Goal: Contribute content: Add original content to the website for others to see

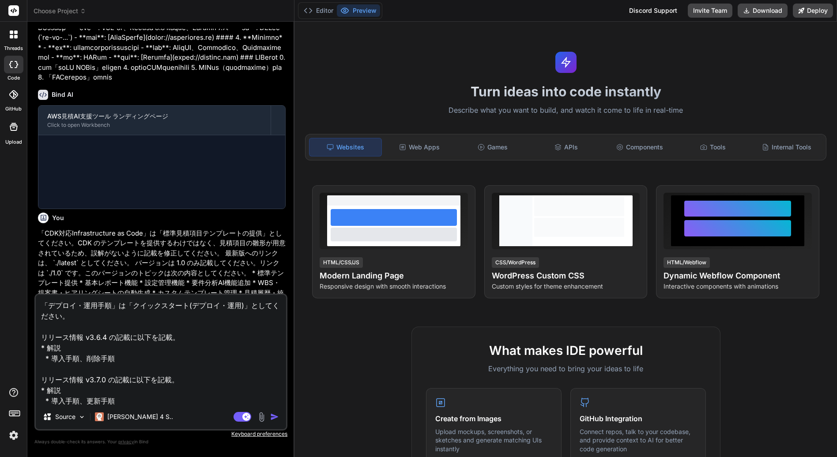
scroll to position [805, 0]
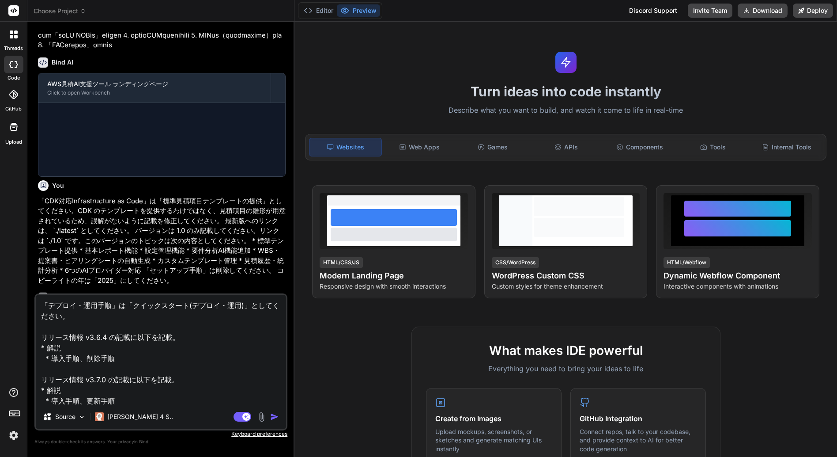
click at [167, 341] on textarea "「デプロイ・運用手順」は「クイックスタート(デプロイ・運用)」としてください。 リリース情報 v3.6.4 の記載に以下を記載。 * 解説 * 導入手順、削除…" at bounding box center [161, 350] width 250 height 110
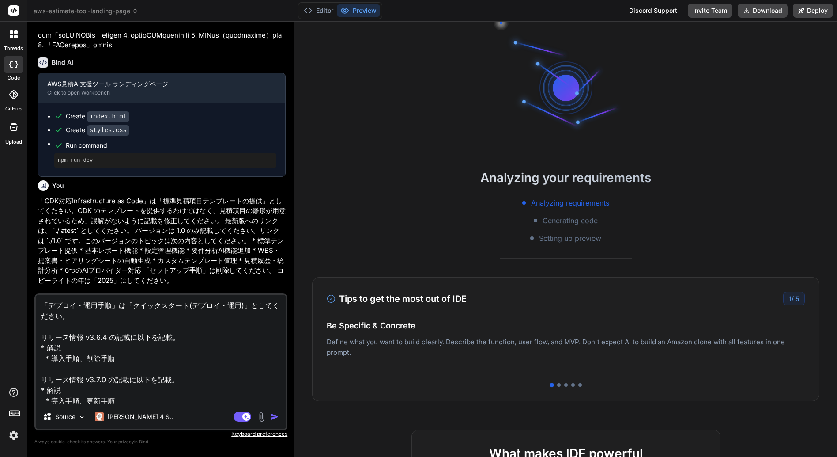
type textarea "x"
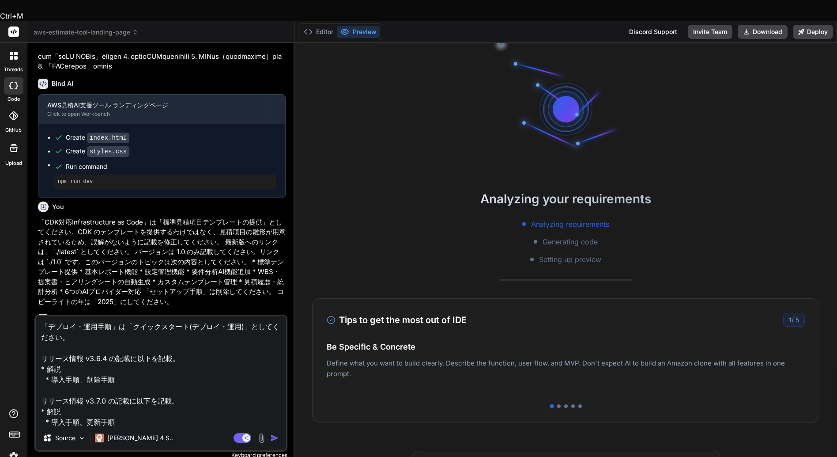
type textarea "x"
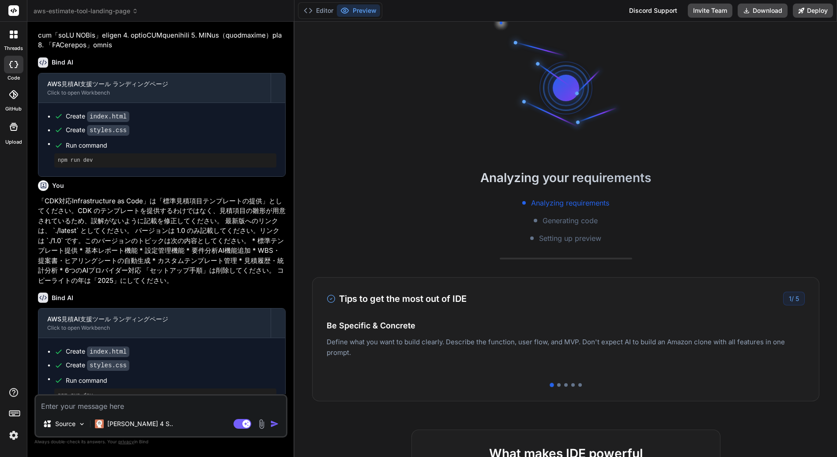
click at [156, 286] on p "「CDK対応Infrastructure as Code」は「標準見積項目テンプレートの提供」としてください。CDK のテンプレートを提供するわけではなく、見…" at bounding box center [162, 241] width 248 height 90
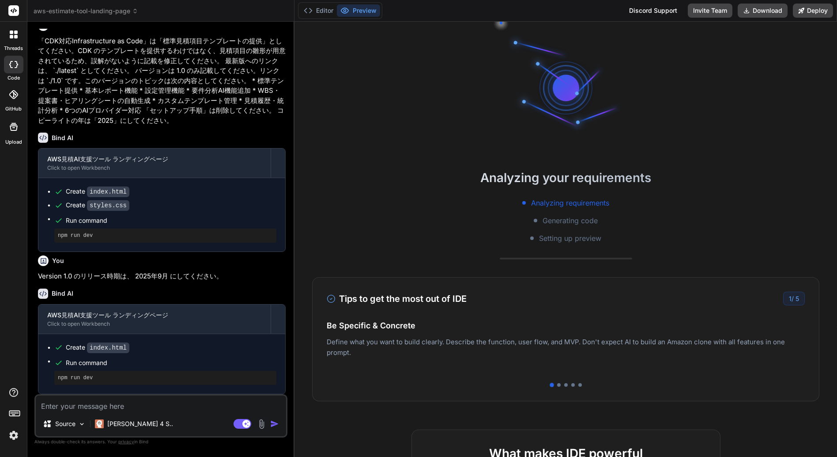
scroll to position [1114, 0]
click at [115, 13] on span "aws-estimate-tool-landing-page" at bounding box center [86, 11] width 105 height 9
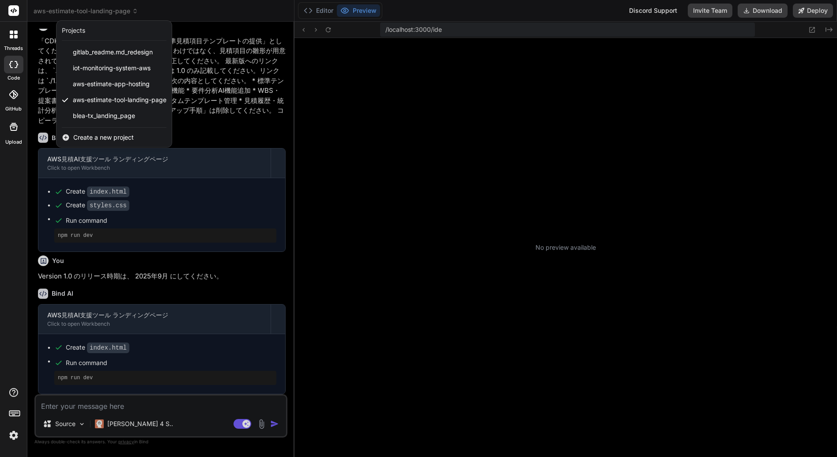
scroll to position [76, 0]
type textarea "x"
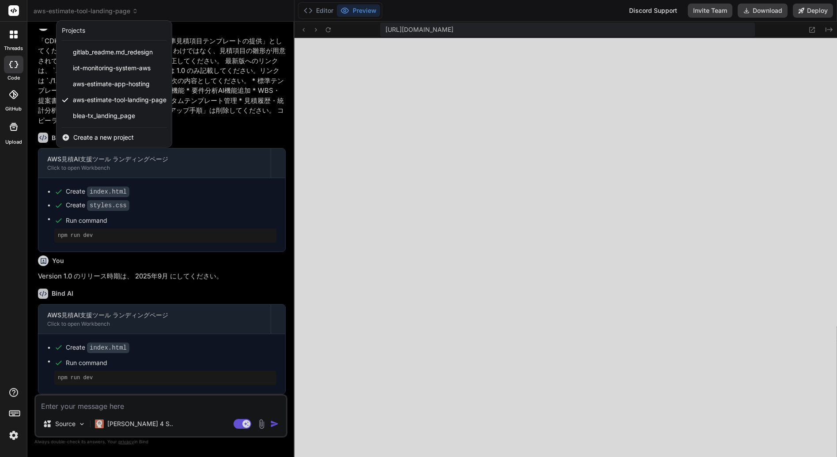
scroll to position [294, 0]
click at [112, 139] on span "Create a new project" at bounding box center [103, 137] width 61 height 9
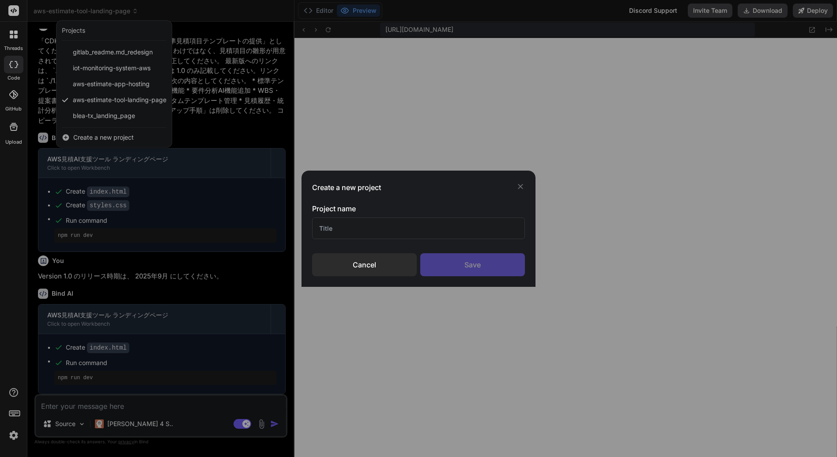
click at [343, 232] on input "text" at bounding box center [418, 228] width 213 height 22
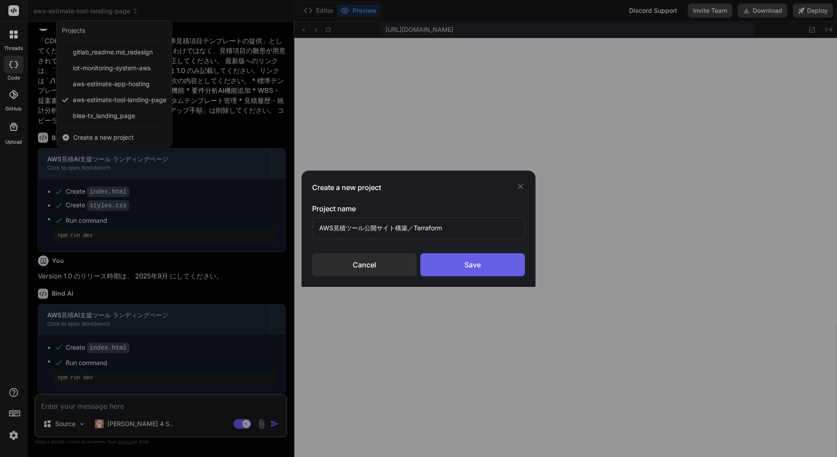
type input "AWS見積ツール公開サイト構築／Terraform"
click at [465, 260] on div "Save" at bounding box center [472, 264] width 105 height 23
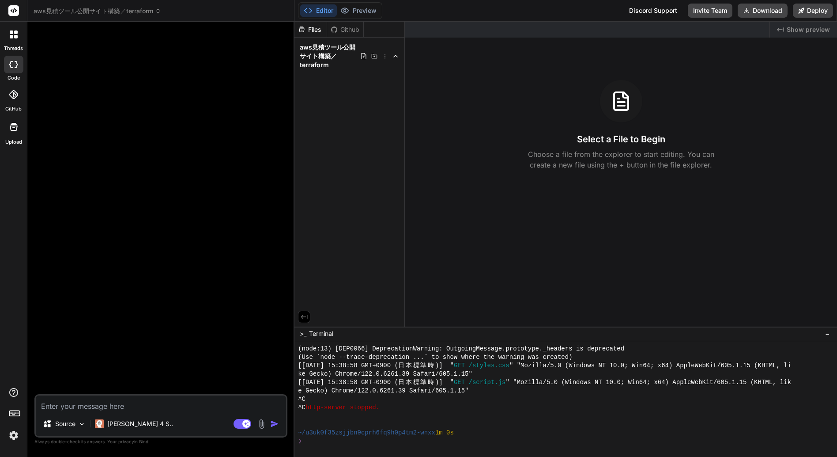
click at [133, 11] on span "aws見積ツール公開サイト構築／terraform" at bounding box center [98, 11] width 128 height 9
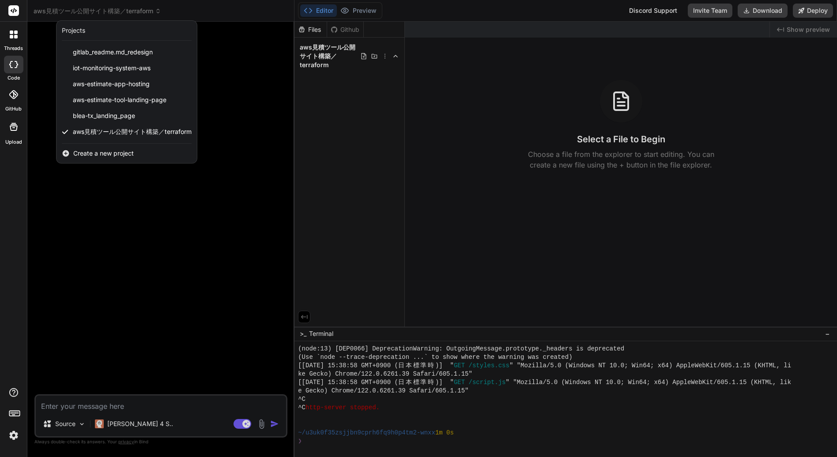
click at [348, 98] on div at bounding box center [418, 228] width 837 height 457
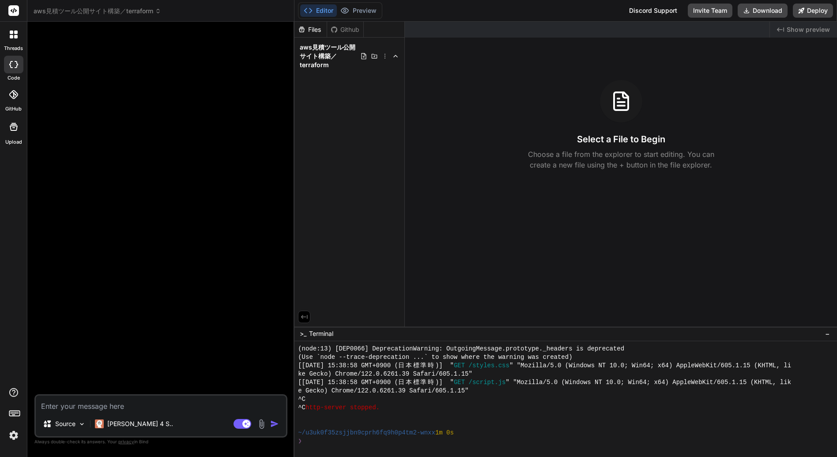
click at [15, 97] on icon at bounding box center [13, 94] width 9 height 9
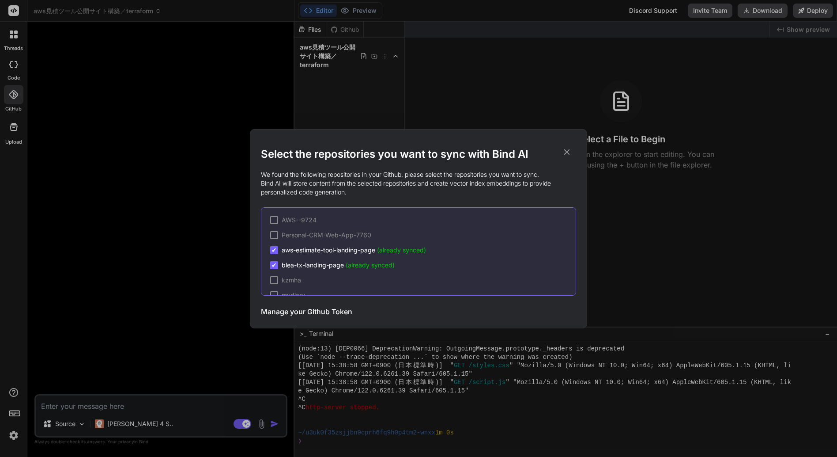
click at [15, 67] on div "Select the repositories you want to sync with Bind AI We found the following re…" at bounding box center [418, 228] width 837 height 457
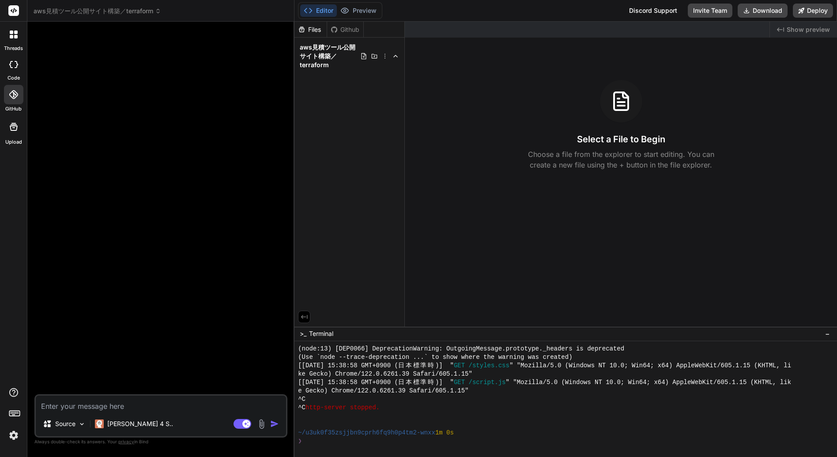
click at [15, 67] on icon at bounding box center [17, 64] width 4 height 7
type textarea "x"
click at [11, 36] on icon at bounding box center [12, 37] width 4 height 4
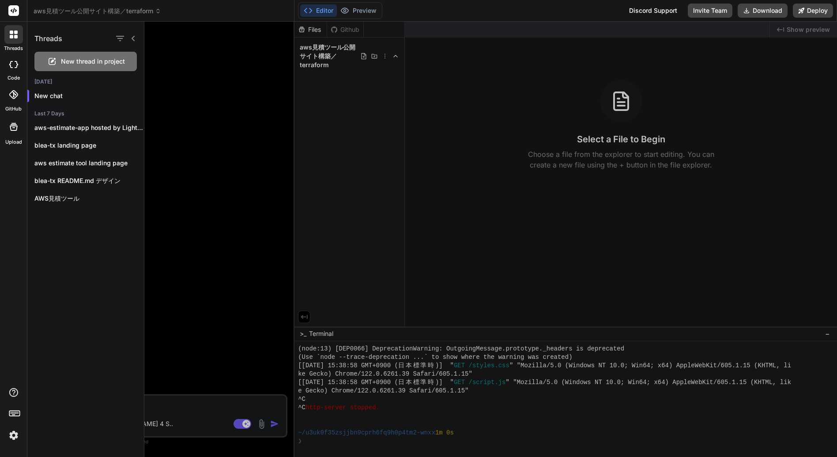
click at [183, 409] on div at bounding box center [490, 239] width 693 height 435
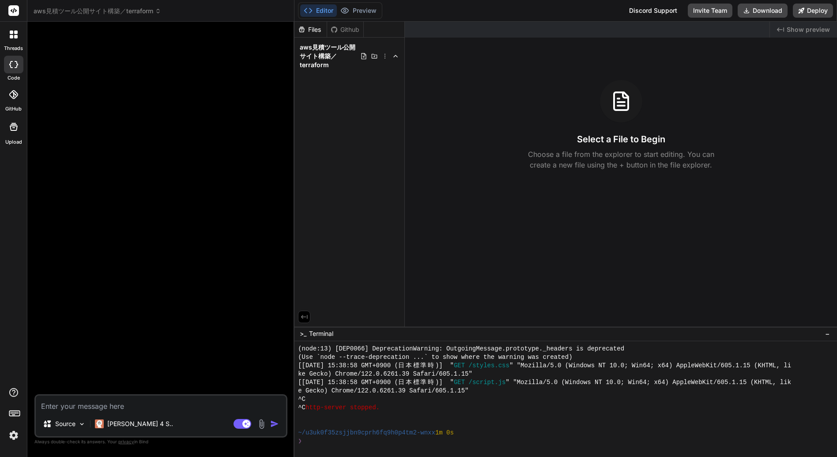
click at [112, 402] on textarea at bounding box center [161, 403] width 250 height 16
type textarea "ｔ"
type textarea "x"
type textarea "つ"
type textarea "x"
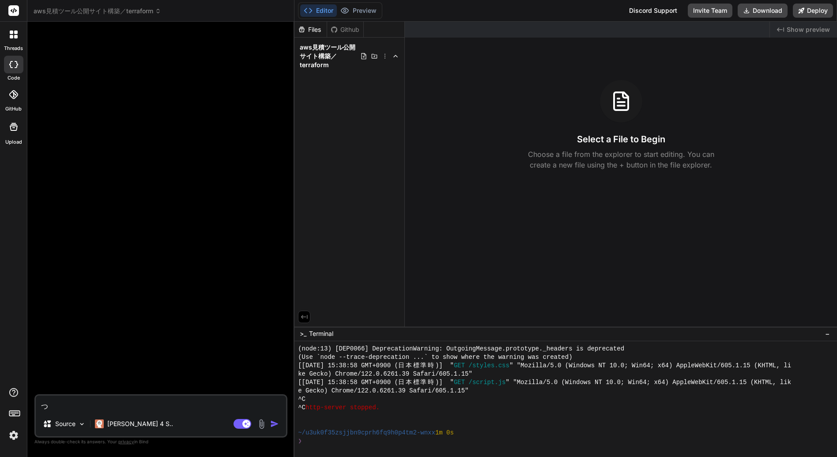
type textarea "つｇ"
type textarea "x"
type textarea "つぎ"
type textarea "x"
type textarea "次"
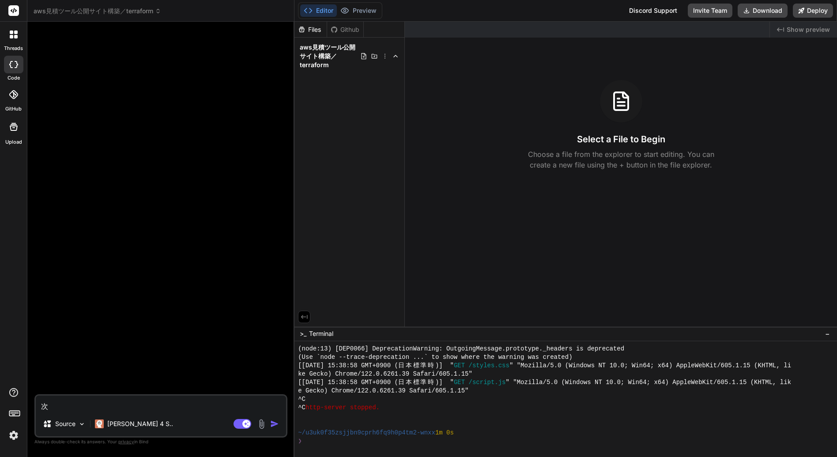
type textarea "x"
type textarea "次ｎ"
type textarea "x"
type textarea "次の"
type textarea "x"
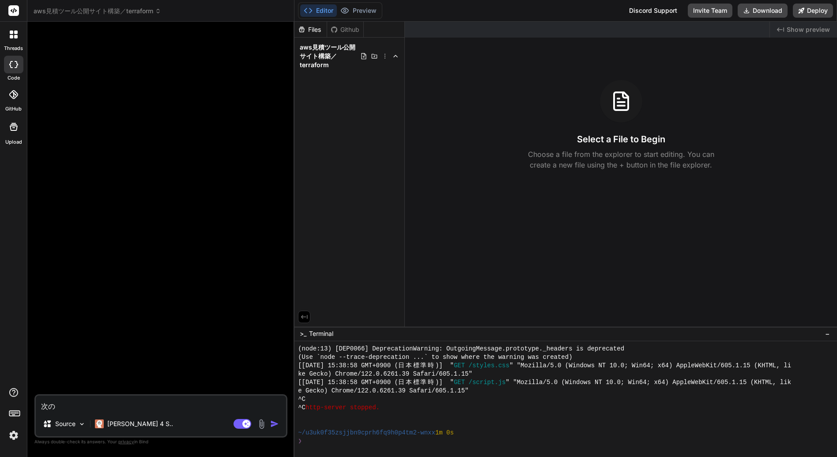
type textarea "次のｙ"
type textarea "x"
type textarea "次のよう"
type textarea "x"
type textarea "次のようｃ"
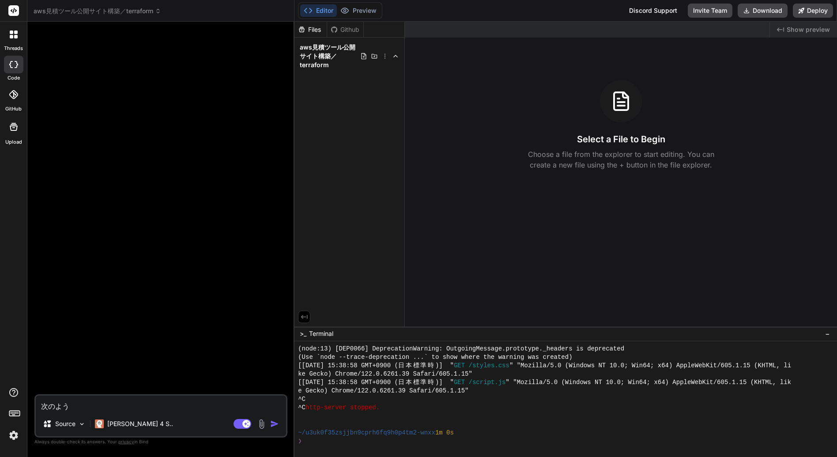
type textarea "x"
type textarea "次のようけん"
type textarea "x"
type textarea "次の要件"
type textarea "x"
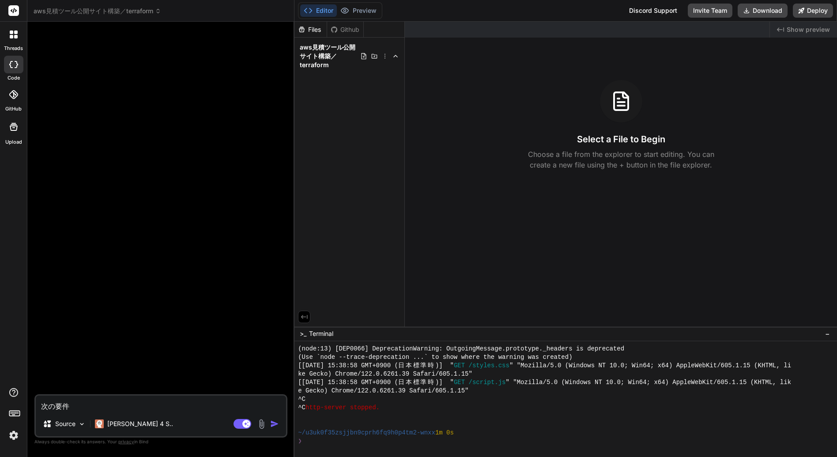
type textarea "次の要件ｔ"
type textarea "x"
type textarea "次の要件てい"
type textarea "x"
type textarea "次の要件ていｇ"
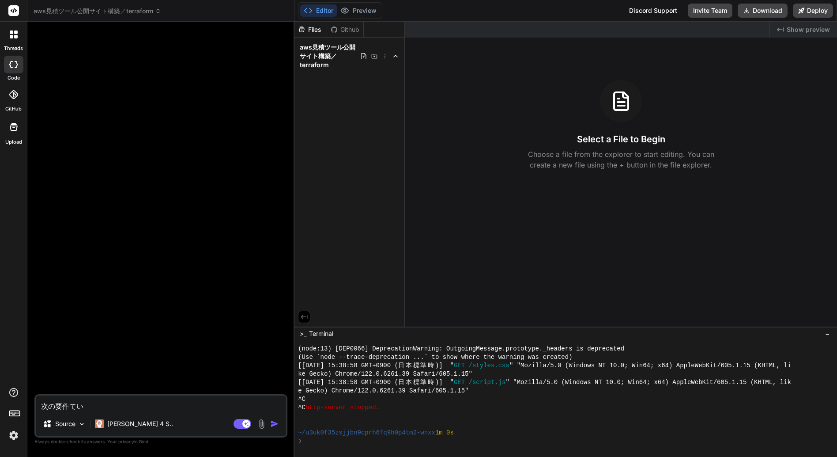
type textarea "x"
type textarea "次の要件ていぎ"
type textarea "x"
type textarea "次の要件定義"
type textarea "x"
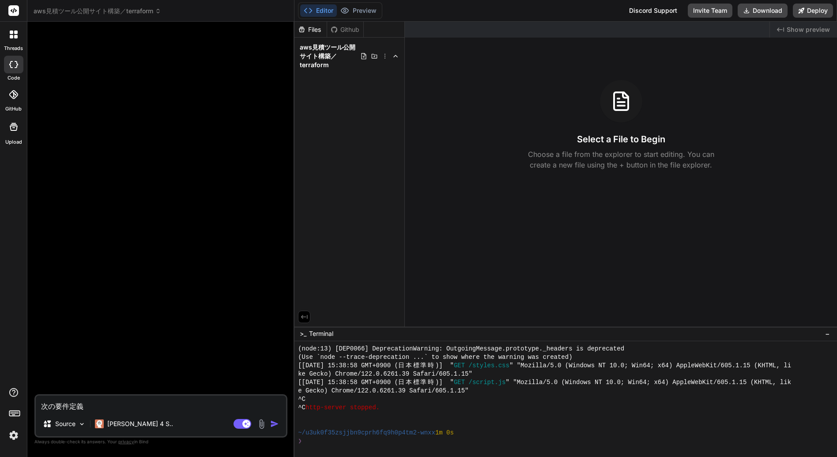
type textarea "次の要件定義ｎ"
type textarea "x"
type textarea "次の要件定義に"
type textarea "x"
type textarea "次の要件定義にあ"
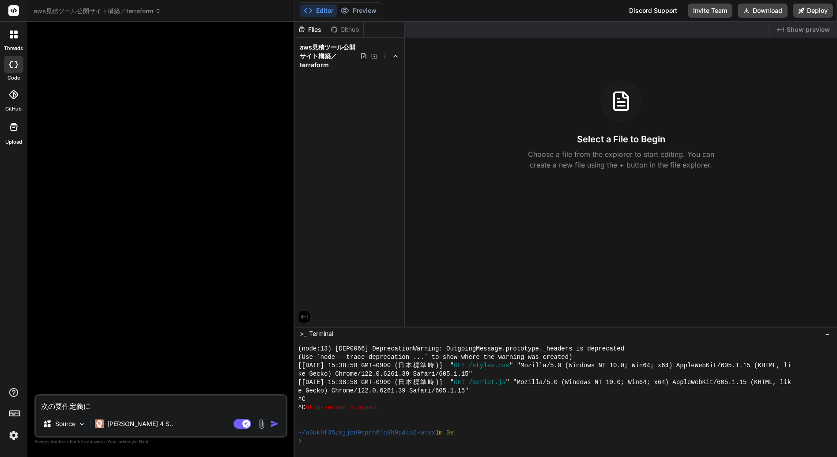
type textarea "x"
type textarea "次の要件定義に合っ"
type textarea "x"
type textarea "次の要件定義に合っｔ"
type textarea "x"
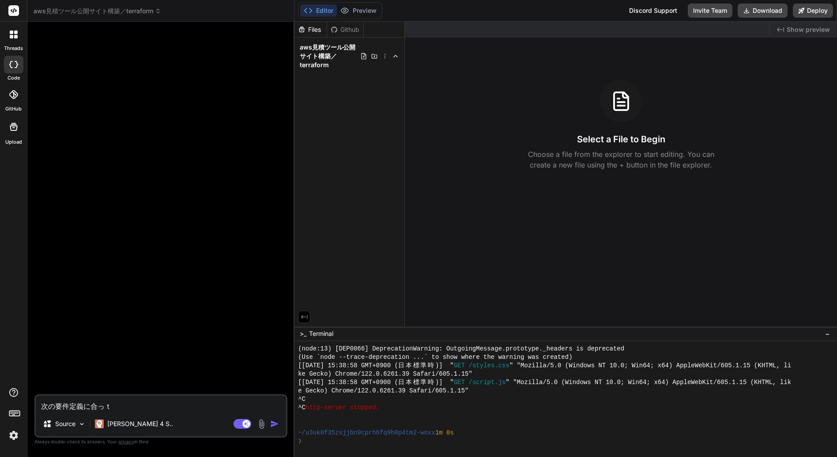
type textarea "次の要件定義に合った"
type textarea "x"
type textarea "次の要件定義に合ったA"
type textarea "x"
type textarea "次の要件定義に合ったAW"
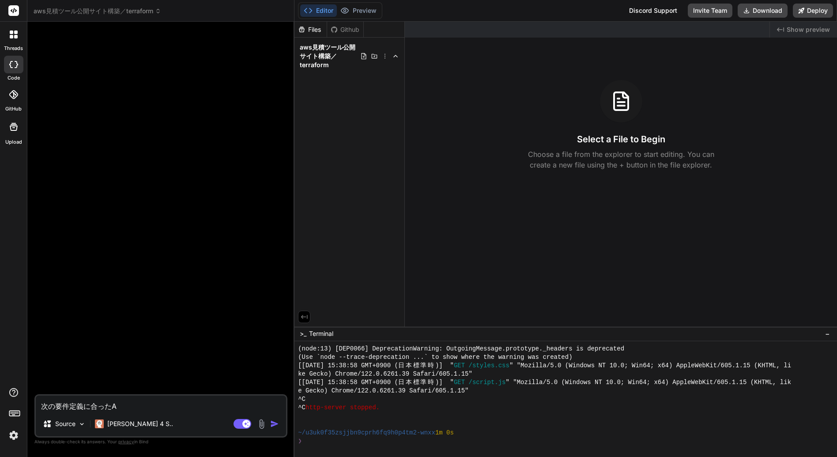
type textarea "x"
type textarea "次の要件定義に合ったAWS"
type textarea "x"
type textarea "次の要件定義に合ったAWS"
type textarea "x"
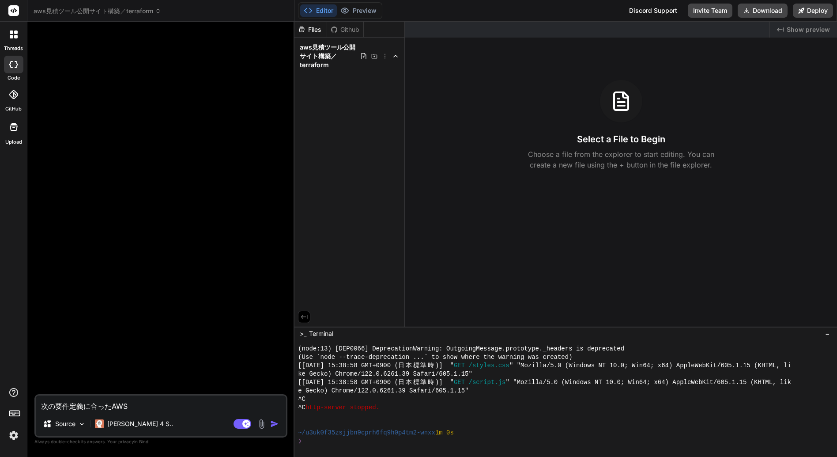
type textarea "次の要件定義に合ったAWSi"
type textarea "x"
type textarea "次の要件定義に合ったAWSin"
type textarea "x"
type textarea "次の要件定義に合ったAWSinf"
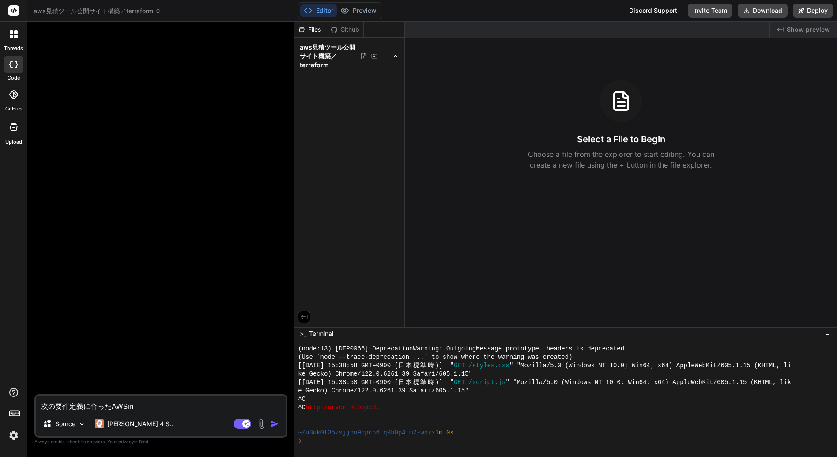
type textarea "x"
type textarea "次の要件定義に合ったAWSinfr"
type textarea "x"
type textarea "次の要件定義に合ったAWSinfra"
type textarea "x"
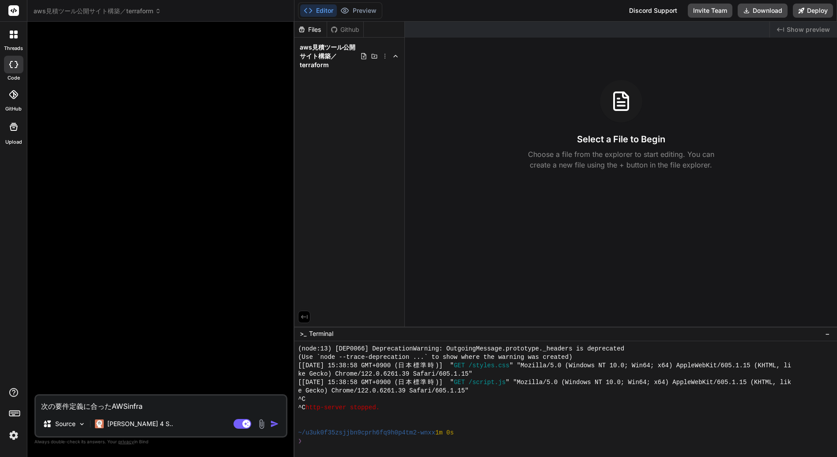
type textarea "次の要件定義に合ったAWSインフラ"
type textarea "x"
type textarea "次の要件定義に合ったAWSインフラｃ"
type textarea "x"
type textarea "次の要件定義に合ったAWSインフラこう"
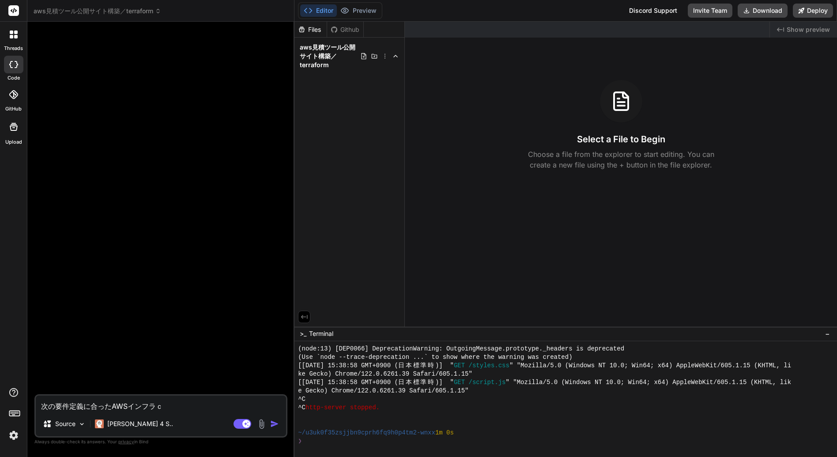
type textarea "x"
type textarea "次の要件定義に合ったAWSインフラこうｔ"
type textarea "x"
type textarea "次の要件定義に合ったAWSインフラこうち"
type textarea "x"
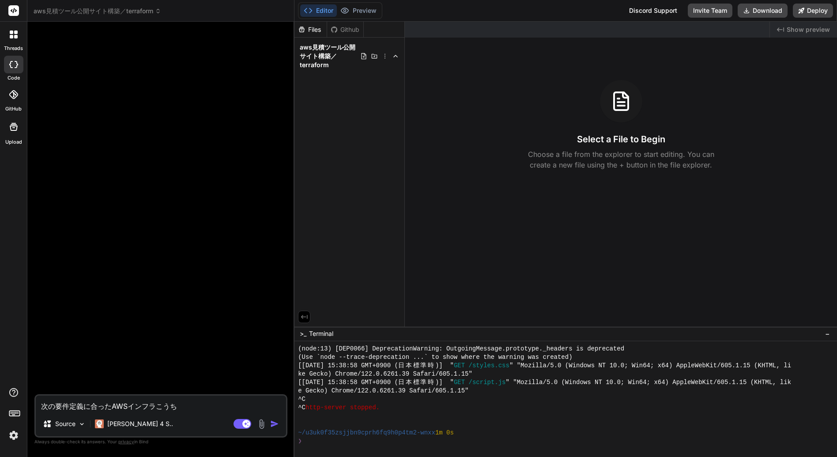
type textarea "次の要件定義に合ったAWSインフラこうちｃ"
type textarea "x"
type textarea "次の要件定義に合ったAWSインフラこうちく"
type textarea "x"
type textarea "次の要件定義に合ったAWSインフラ構築"
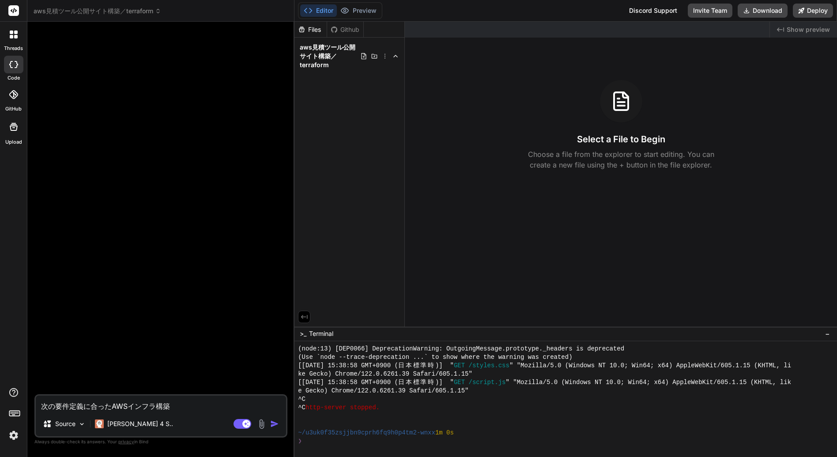
type textarea "x"
type textarea "次の要件定義に合ったAWSインフラ構築ｗ"
type textarea "x"
type textarea "次の要件定義に合ったAWSインフラ構築を"
type textarea "x"
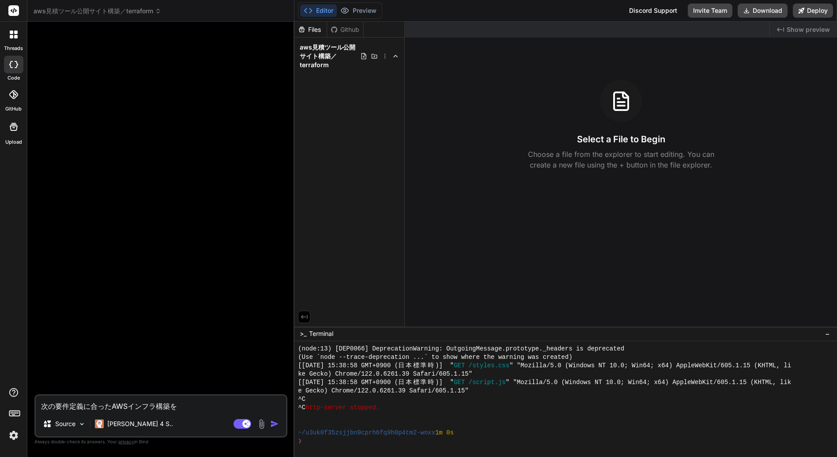
type textarea "次の要件定義に合ったAWSインフラ構築をお"
type textarea "x"
type textarea "次の要件定義に合ったAWSインフラ構築をおｃ"
type textarea "x"
type textarea "次の要件定義に合ったAWSインフラ構築をおこ"
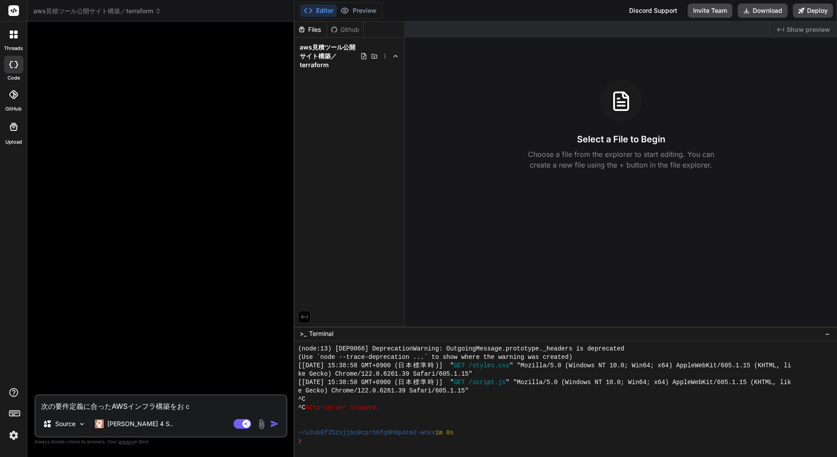
type textarea "x"
type textarea "次の要件定義に合ったAWSインフラ構築をおこｎ"
type textarea "x"
type textarea "次の要件定義に合ったAWSインフラ構築をおこな"
type textarea "x"
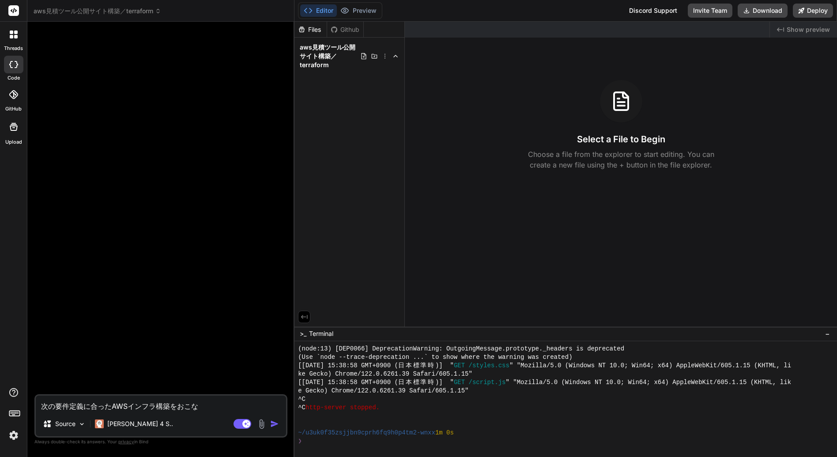
type textarea "次の要件定義に合ったAWSインフラ構築を行う"
type textarea "x"
type textarea "次の要件定義に合ったAWSインフラ構築を行う"
type textarea "x"
type textarea "次の要件定義に合ったAWSインフラ構築を行う T"
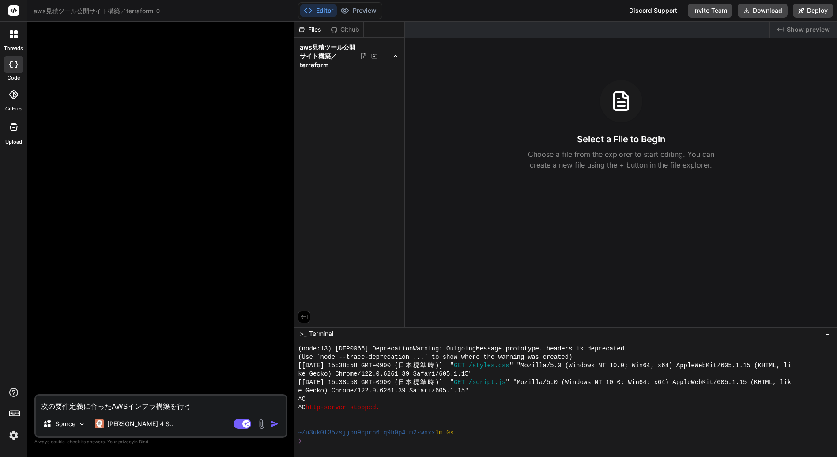
type textarea "x"
type textarea "次の要件定義に合ったAWSインフラ構築を行う Te"
type textarea "x"
type textarea "次の要件定義に合ったAWSインフラ構築を行う Ter"
type textarea "x"
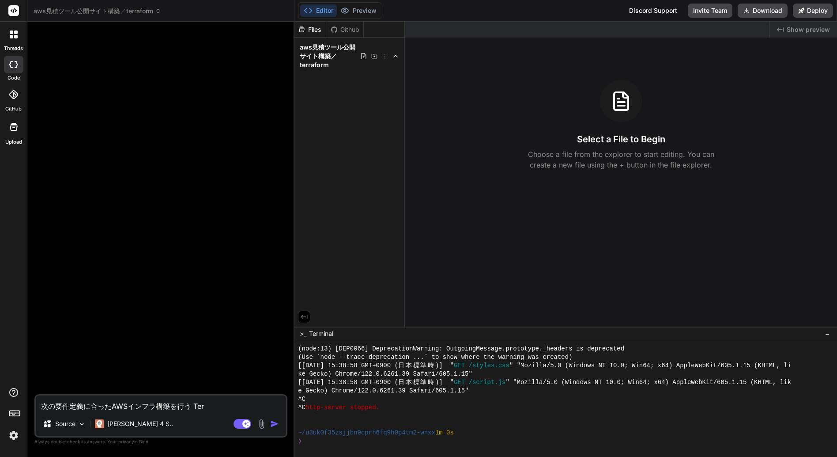
type textarea "次の要件定義に合ったAWSインフラ構築を行う Terr"
type textarea "x"
type textarea "次の要件定義に合ったAWSインフラ構築を行う Terra"
type textarea "x"
type textarea "次の要件定義に合ったAWSインフラ構築を行う Terraf"
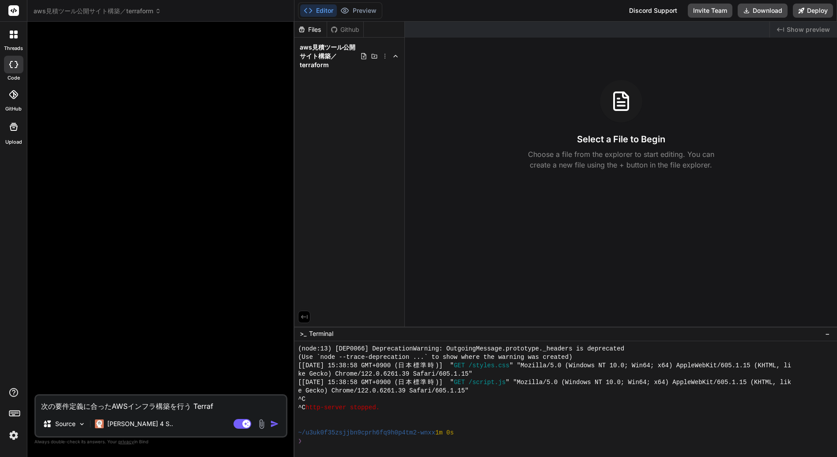
type textarea "x"
type textarea "次の要件定義に合ったAWSインフラ構築を行う Terrafo"
type textarea "x"
type textarea "次の要件定義に合ったAWSインフラ構築を行う Terrafor"
type textarea "x"
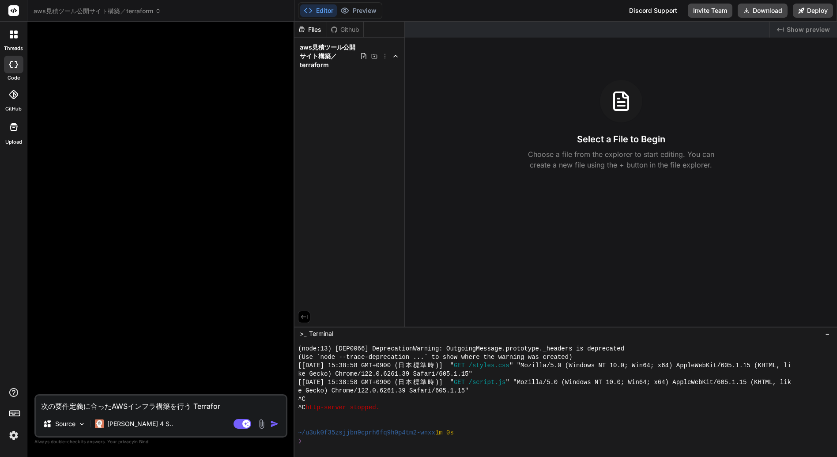
type textarea "次の要件定義に合ったAWSインフラ構築を行う Terraform"
type textarea "x"
type textarea "次の要件定義に合ったAWSインフラ構築を行う Terraform"
type textarea "x"
type textarea "次の要件定義に合ったAWSインフラ構築を行う Terraform"
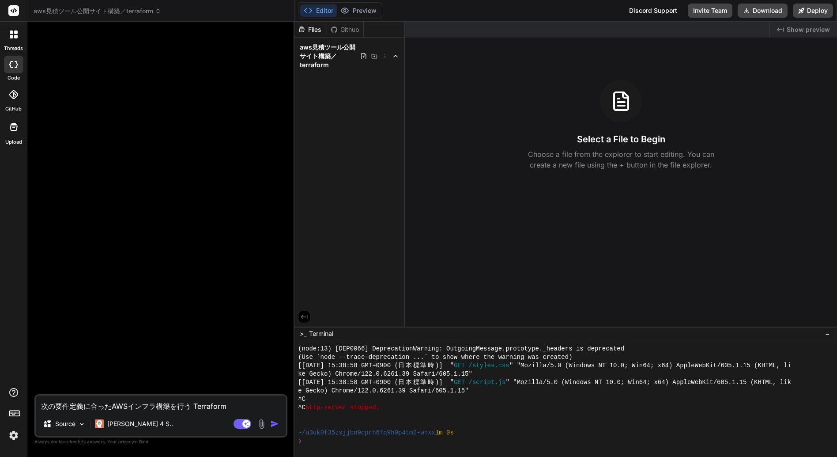
type textarea "x"
type textarea "次の要件定義に合ったAWSインフラ構築を行う Terraform t"
type textarea "x"
type textarea "次の要件定義に合ったAWSインフラ構築を行う Terraform te"
type textarea "x"
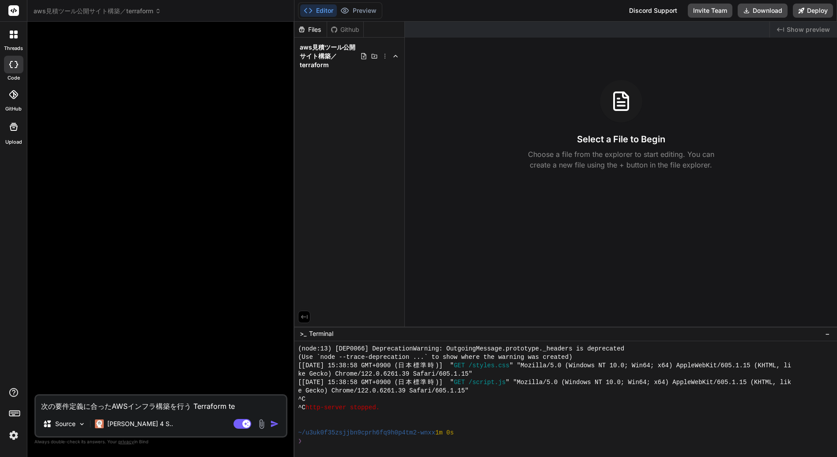
type textarea "次の要件定義に合ったAWSインフラ構築を行う Terraform tem"
type textarea "x"
type textarea "次の要件定義に合ったAWSインフラ構築を行う Terraform temp"
type textarea "x"
type textarea "次の要件定義に合ったAWSインフラ構築を行う Terraform tempa"
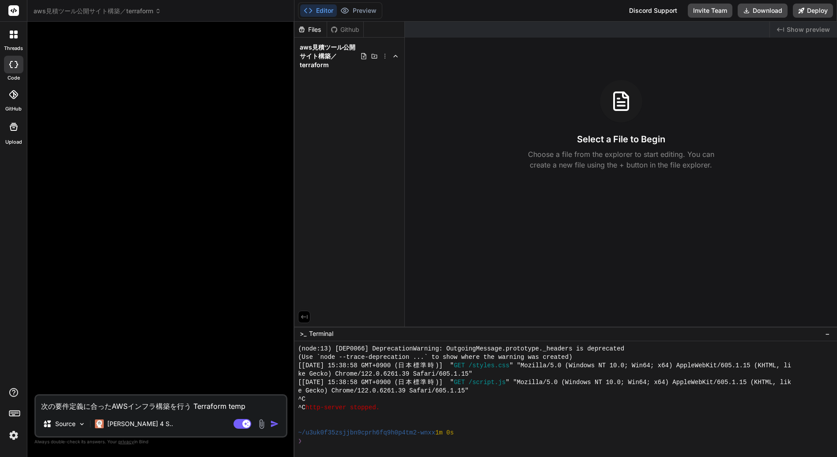
type textarea "x"
type textarea "次の要件定義に合ったAWSインフラ構築を行う Terraform tempal"
type textarea "x"
type textarea "次の要件定義に合ったAWSインフラ構築を行う Terraform tempalt"
type textarea "x"
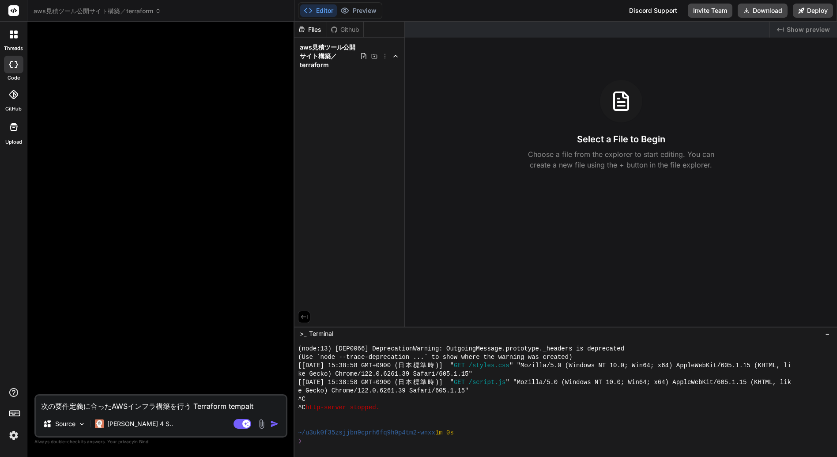
type textarea "次の要件定義に合ったAWSインフラ構築を行う Terraform tempalte"
type textarea "x"
type textarea "次の要件定義に合ったAWSインフラ構築を行う Terraform tempalt"
type textarea "x"
type textarea "次の要件定義に合ったAWSインフラ構築を行う Terraform"
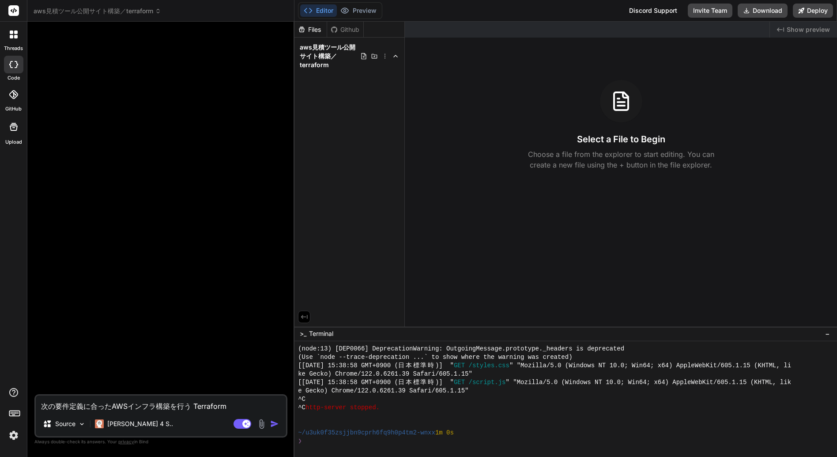
type textarea "x"
type textarea "次の要件定義に合ったAWSインフラ構築を行う Terraform"
type textarea "x"
type textarea "次の要件定義に合ったAWSインフラ構築を行う Terraform"
type textarea "x"
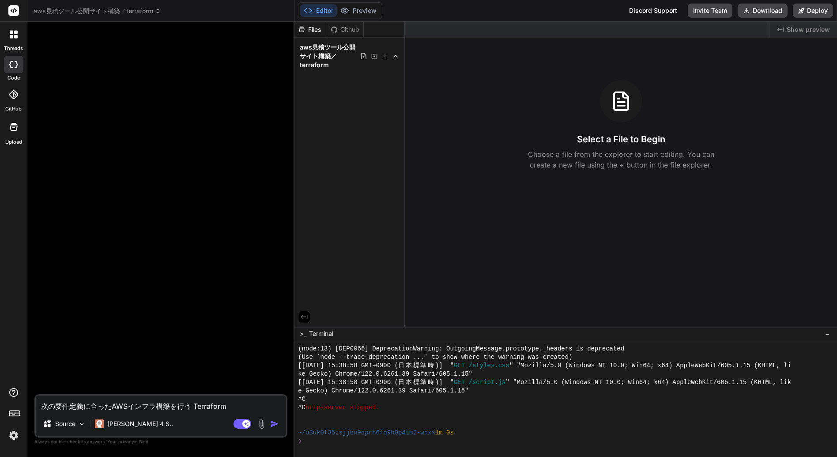
type textarea "次の要件定義に合ったAWSインフラ構築を行う Terraformt"
type textarea "x"
type textarea "次の要件定義に合ったAWSインフラ構築を行う Terraformte"
type textarea "x"
type textarea "次の要件定義に合ったAWSインフラ構築を行う Terraformtem"
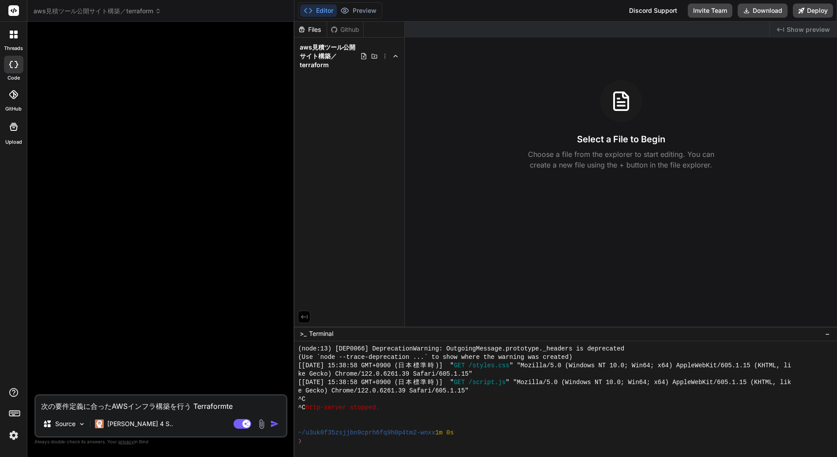
type textarea "x"
type textarea "次の要件定義に合ったAWSインフラ構築を行う Terraformtemp"
type textarea "x"
type textarea "次の要件定義に合ったAWSインフラ構築を行う Terraformtempl"
type textarea "x"
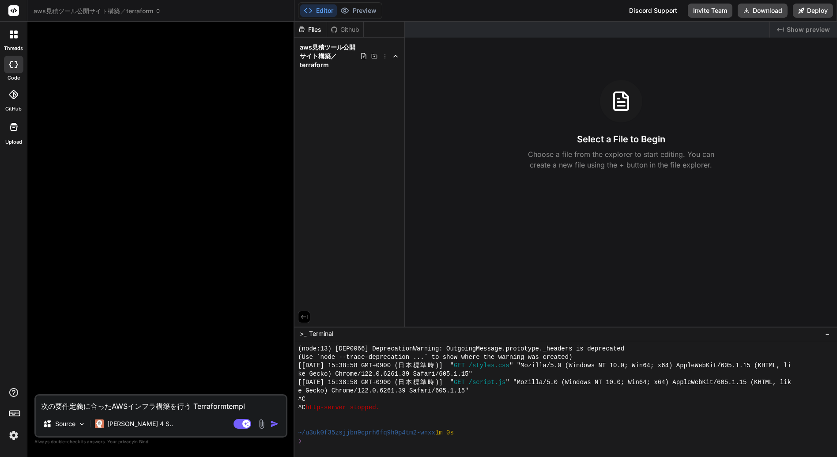
type textarea "次の要件定義に合ったAWSインフラ構築を行う Terraformtempla"
type textarea "x"
type textarea "次の要件定義に合ったAWSインフラ構築を行う Terraformtemplat"
type textarea "x"
type textarea "次の要件定義に合ったAWSインフラ構築を行う Terraformtemplate"
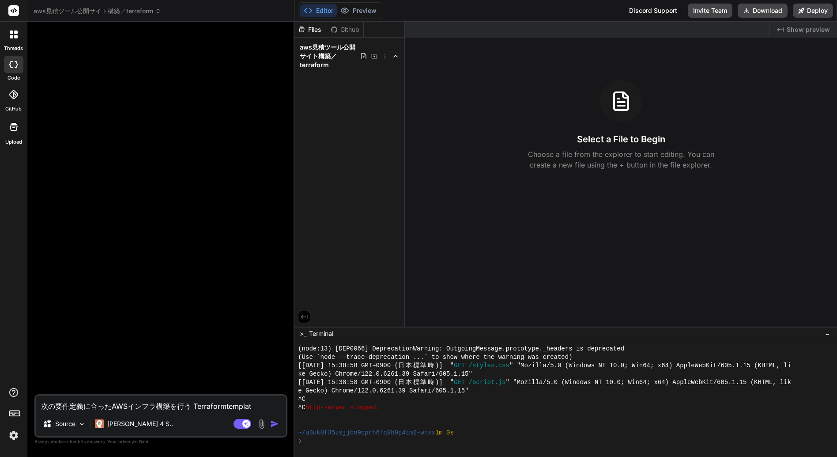
type textarea "x"
type textarea "次の要件定義に合ったAWSインフラ構築を行う Terraformテンプレート"
type textarea "x"
type textarea "次の要件定義に合ったAWSインフラ構築を行う Terraformテンプレートｗ"
type textarea "x"
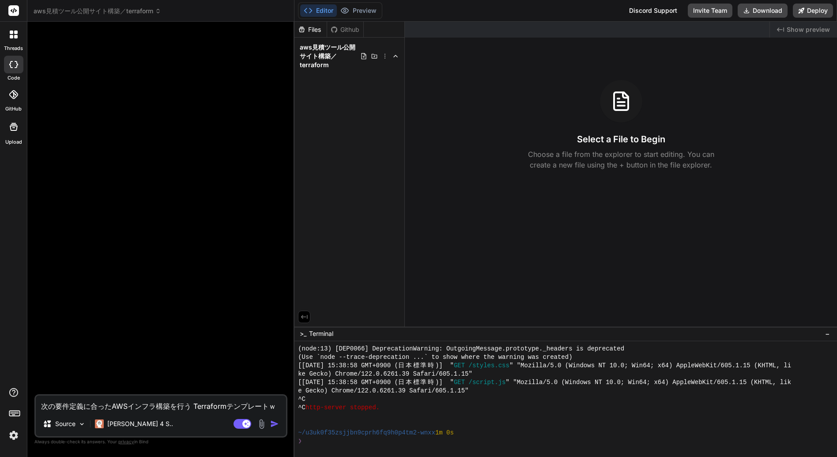
type textarea "次の要件定義に合ったAWSインフラ構築を行う Terraformテンプレートを"
type textarea "x"
type textarea "次の要件定義に合ったAWSインフラ構築を行う Terraformテンプレートをｓ"
type textarea "x"
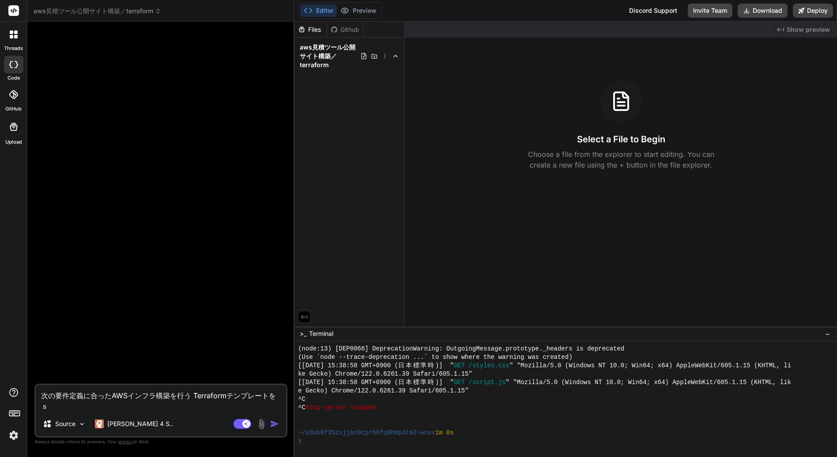
type textarea "次の要件定義に合ったAWSインフラ構築を行う Terraformテンプレートをさ"
type textarea "x"
type textarea "次の要件定義に合ったAWSインフラ構築を行う Terraformテンプレートをさｃ"
type textarea "x"
type textarea "次の要件定義に合ったAWSインフラ構築を行う Terraformテンプレートをさく"
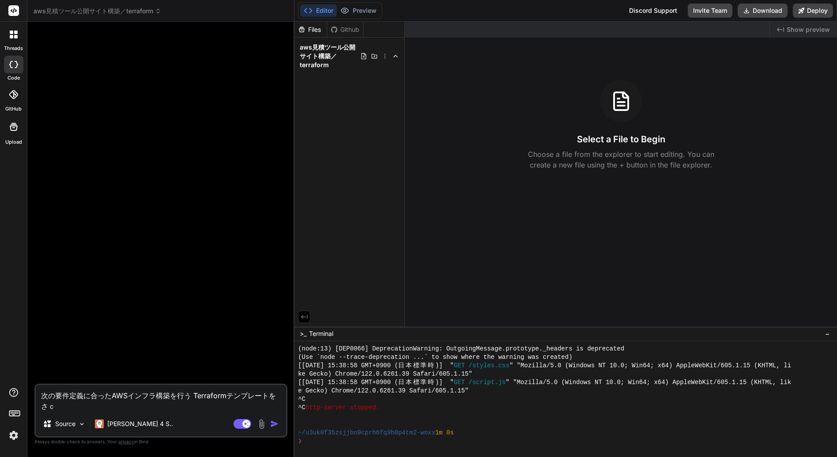
type textarea "x"
type textarea "次の要件定義に合ったAWSインフラ構築を行う Terraformテンプレートをさくｓ"
type textarea "x"
type textarea "次の要件定義に合ったAWSインフラ構築を行う Terraformテンプレートをさくせい"
type textarea "x"
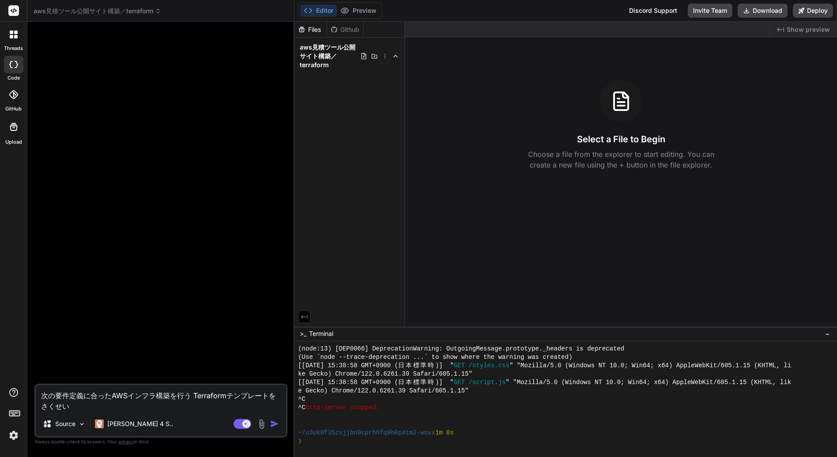
type textarea "次の要件定義に合ったAWSインフラ構築を行う Terraformテンプレートを作成"
type textarea "x"
type textarea "次の要件定義に合ったAWSインフラ構築を行う Terraformテンプレートを作成ｓ"
type textarea "x"
type textarea "次の要件定義に合ったAWSインフラ構築を行う Terraformテンプレートを作成し"
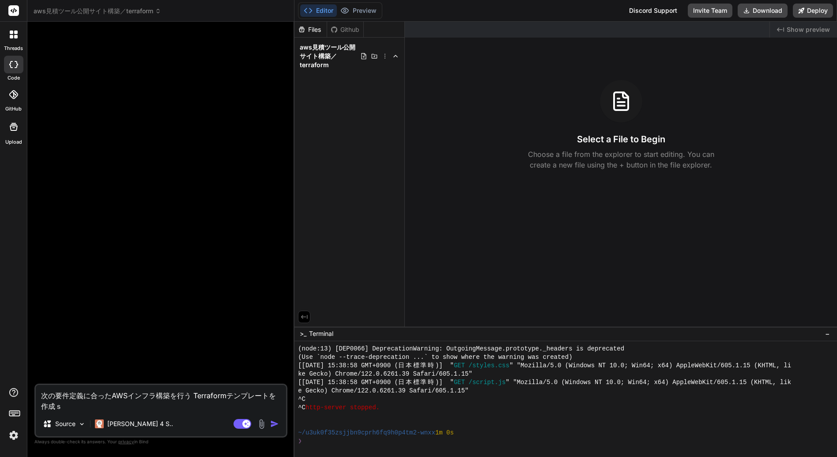
type textarea "x"
type textarea "次の要件定義に合ったAWSインフラ構築を行う Terraformテンプレートを作成しｔ"
type textarea "x"
type textarea "次の要件定義に合ったAWSインフラ構築を行う Terraformテンプレートを作成して"
type textarea "x"
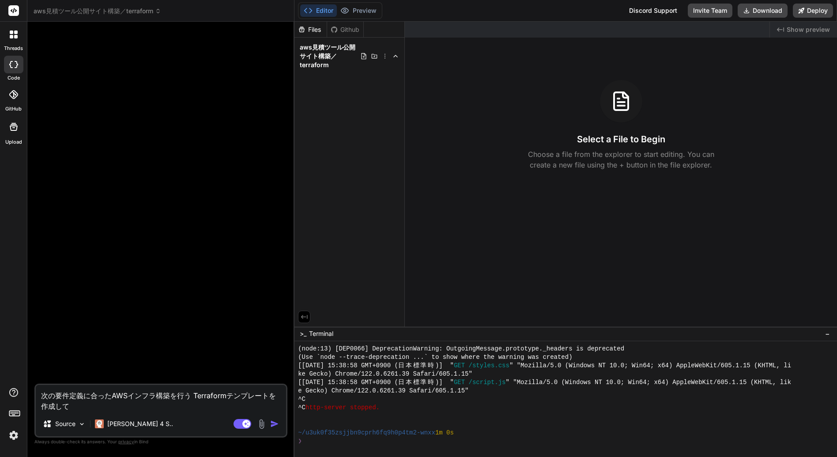
type textarea "次の要件定義に合ったAWSインフラ構築を行う Terraformテンプレートを作成してｃ"
type textarea "x"
type textarea "次の要件定義に合ったAWSインフラ構築を行う Terraformテンプレートを作成してく"
type textarea "x"
type textarea "次の要件定義に合ったAWSインフラ構築を行う Terraformテンプレートを作成してくｄ"
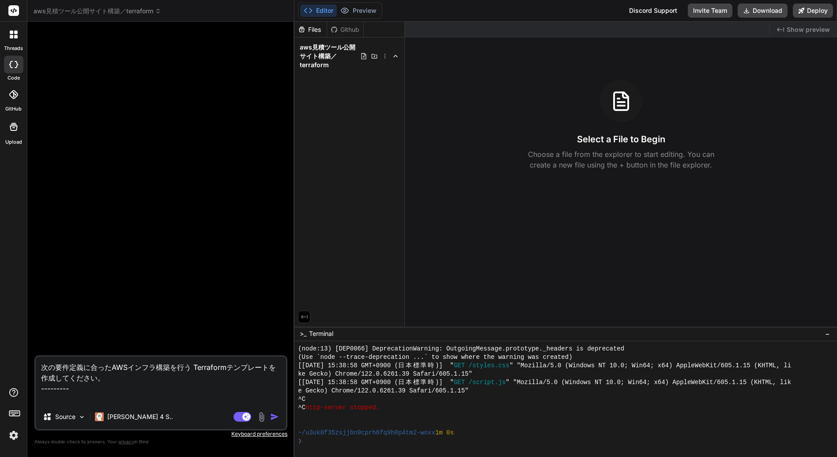
paste textarea "# LORemip dolor sit: 9901/8/53 ## am consect、ADIpiscingelitseddoeiusmo。 tempori…"
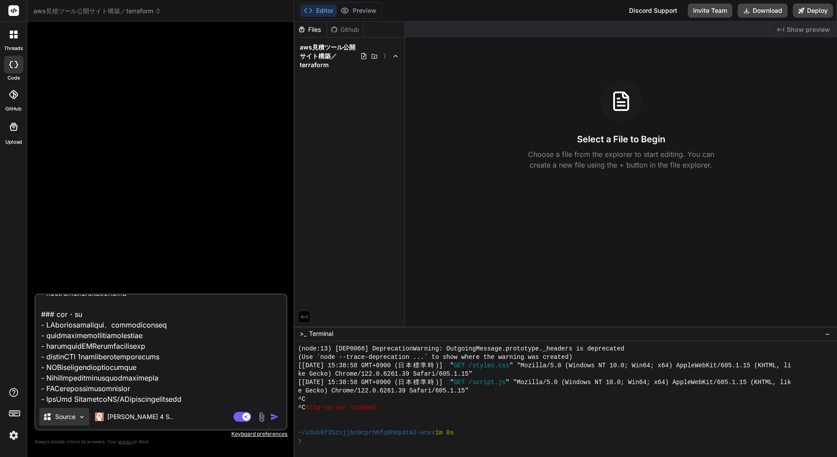
click at [80, 417] on img at bounding box center [82, 417] width 8 height 8
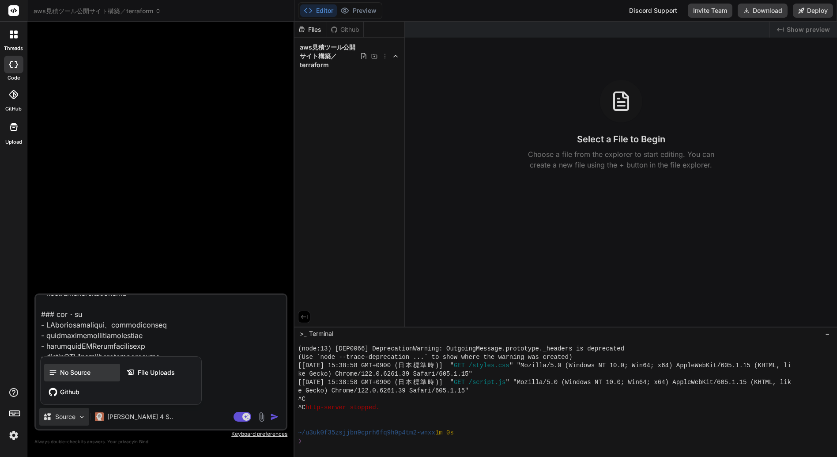
click at [74, 374] on span "No Source" at bounding box center [75, 372] width 30 height 9
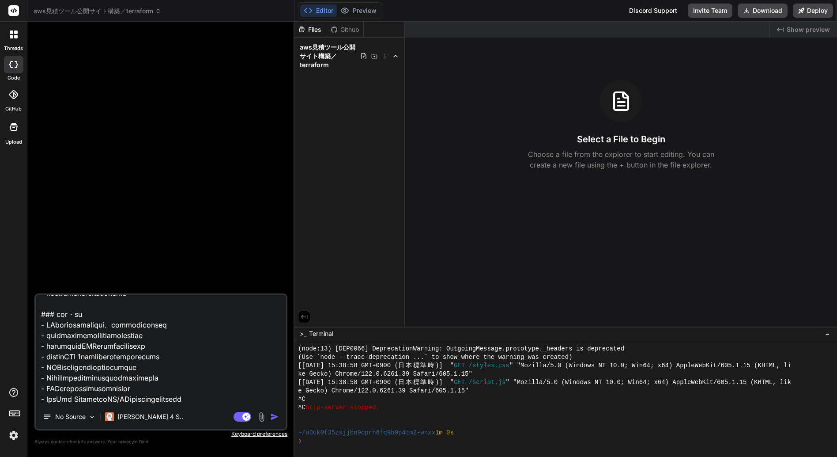
click at [273, 417] on img "button" at bounding box center [274, 416] width 9 height 9
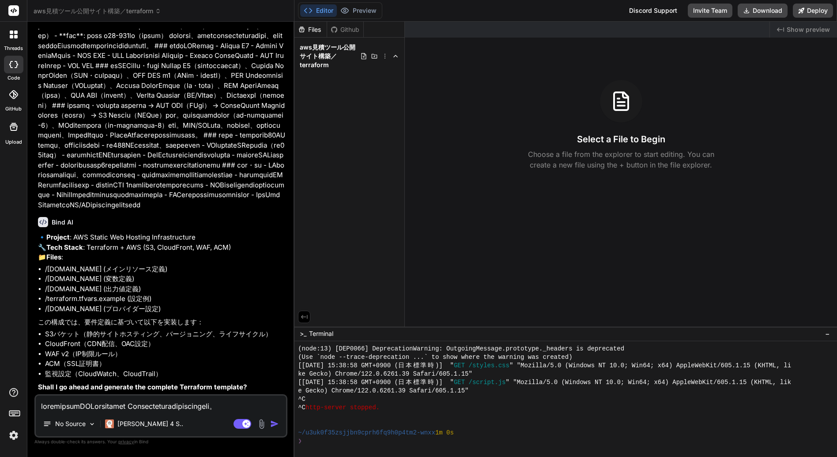
scroll to position [812, 0]
click at [91, 406] on textarea at bounding box center [161, 403] width 250 height 16
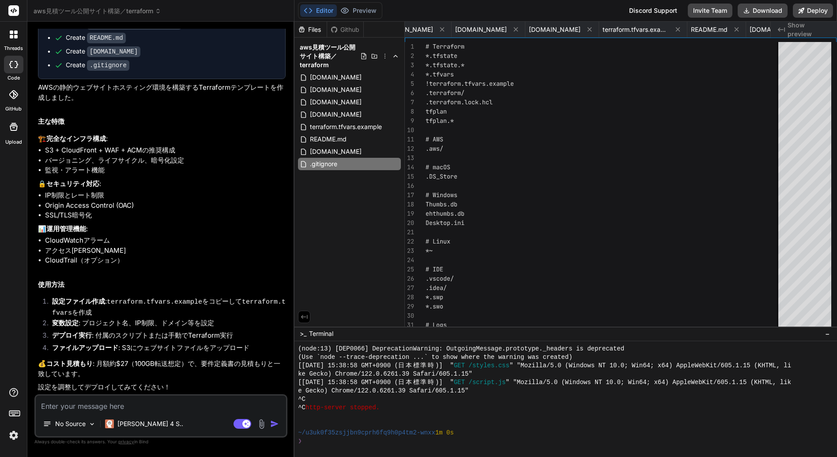
scroll to position [1330, 0]
click at [764, 9] on button "Download" at bounding box center [763, 11] width 50 height 14
click at [174, 213] on li "SSL/TLS暗号化" at bounding box center [165, 215] width 241 height 10
click at [17, 64] on icon at bounding box center [17, 64] width 4 height 7
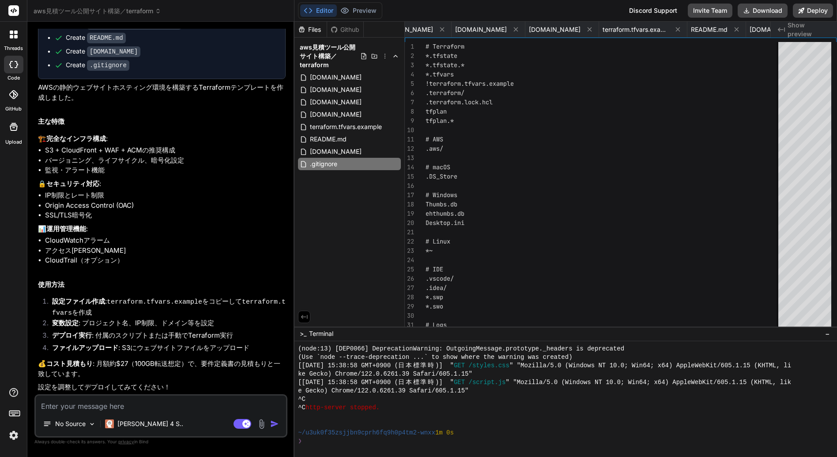
click at [13, 37] on icon at bounding box center [12, 37] width 4 height 4
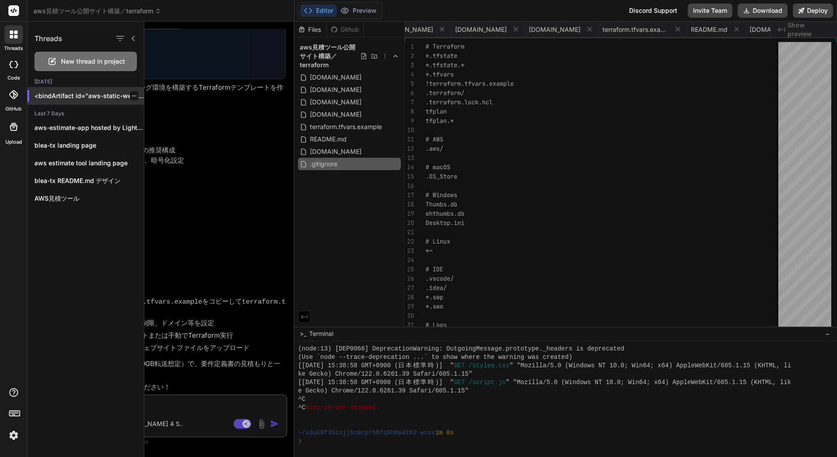
click at [132, 95] on icon "button" at bounding box center [134, 95] width 5 height 5
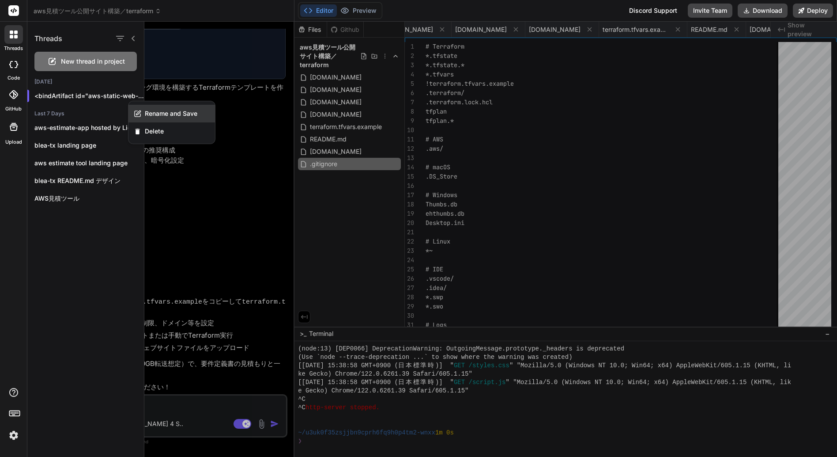
click at [166, 112] on span "Rename and Save" at bounding box center [171, 113] width 53 height 9
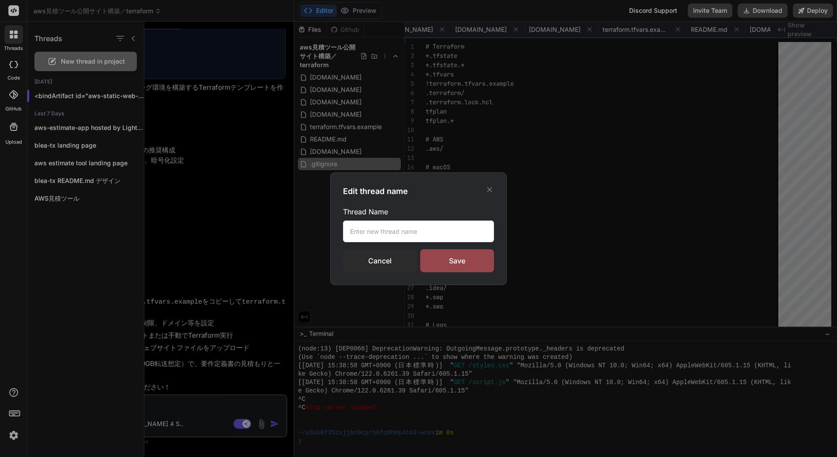
click at [364, 228] on input "text" at bounding box center [418, 231] width 151 height 22
click at [460, 258] on div "Save" at bounding box center [457, 260] width 74 height 23
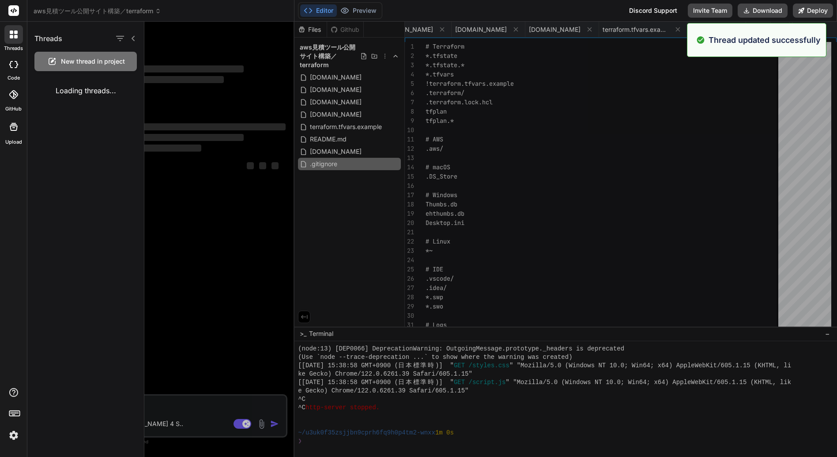
scroll to position [0, 0]
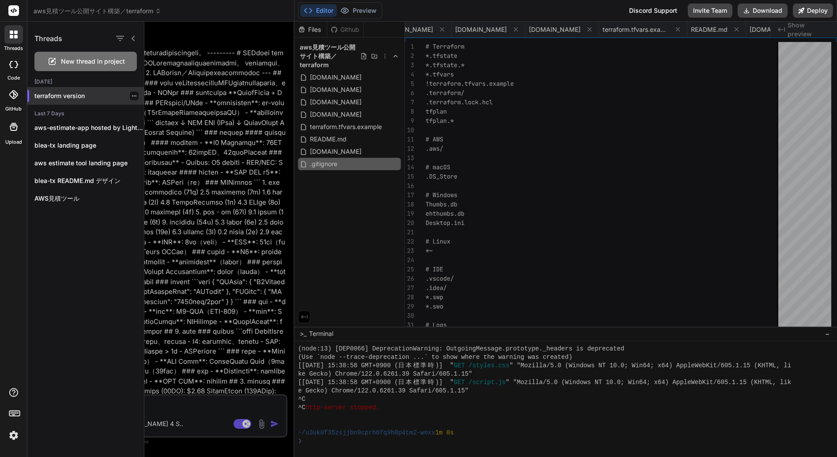
click at [130, 95] on div at bounding box center [134, 95] width 9 height 9
click at [132, 97] on icon "button" at bounding box center [134, 95] width 5 height 5
click at [160, 114] on span "Rename and Save" at bounding box center [171, 113] width 53 height 9
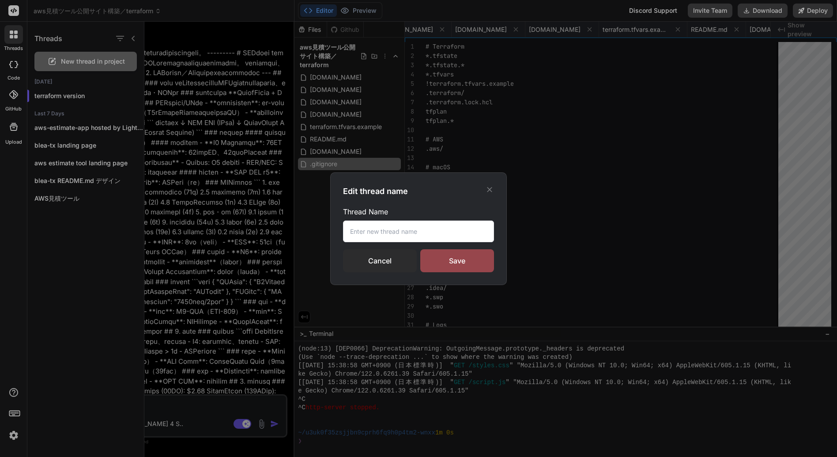
click at [356, 230] on input "text" at bounding box center [418, 231] width 151 height 22
paste input "web hosting terraform version"
click at [452, 258] on div "Save" at bounding box center [457, 260] width 74 height 23
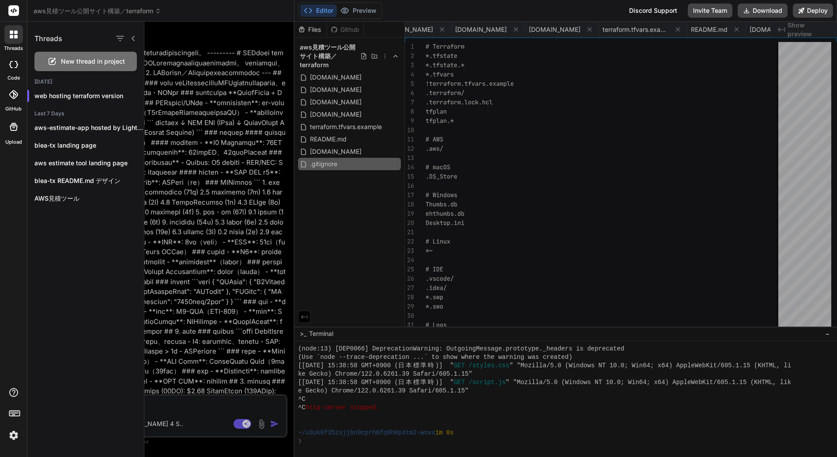
click at [77, 63] on span "New thread in project" at bounding box center [93, 61] width 64 height 9
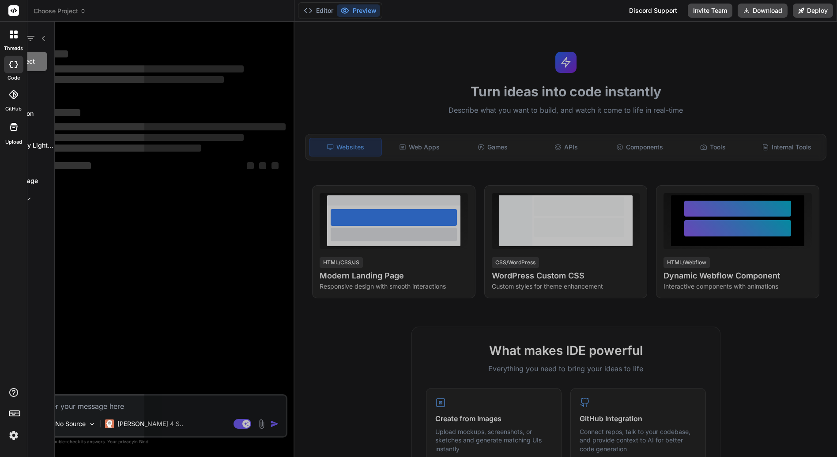
scroll to position [369, 0]
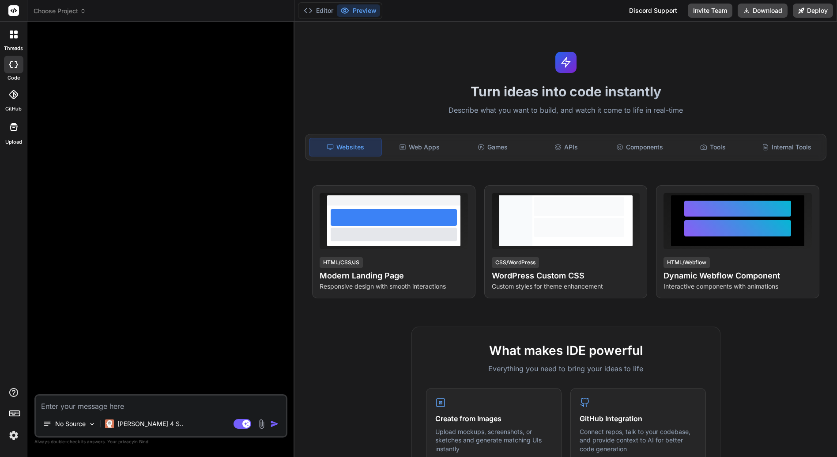
click at [65, 401] on textarea at bounding box center [161, 403] width 250 height 16
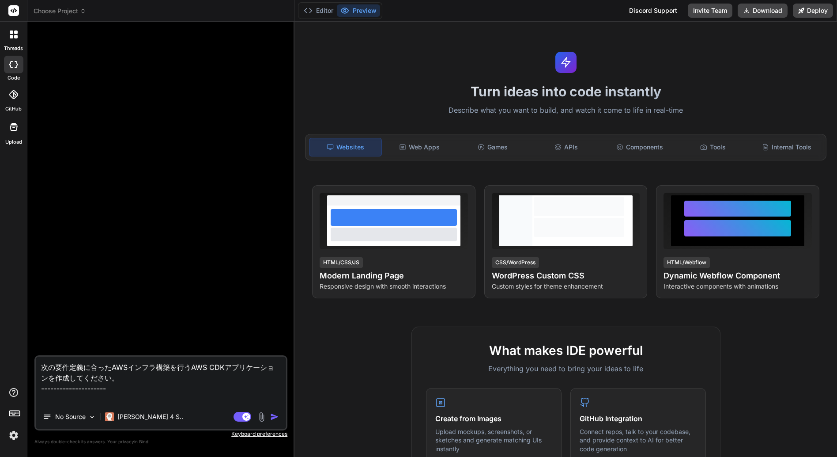
paste textarea "# LORemip dolor sit: 9901/8/53 ## am consect、ADIpiscingelitseddoeiusmo。 tempori…"
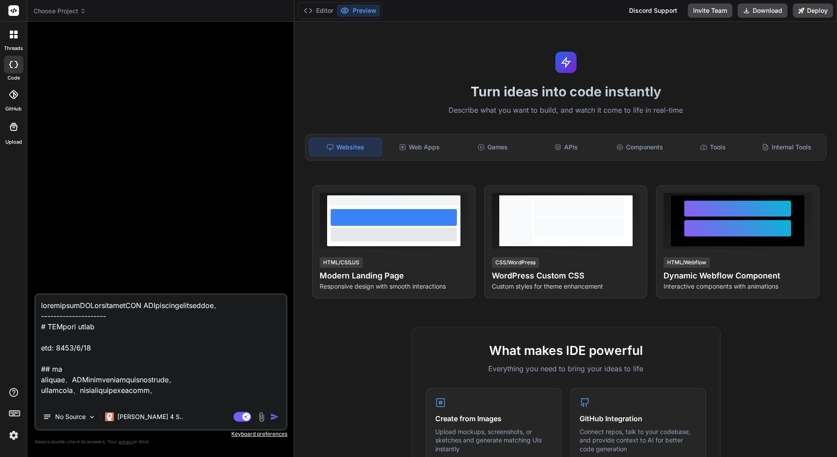
scroll to position [3298, 0]
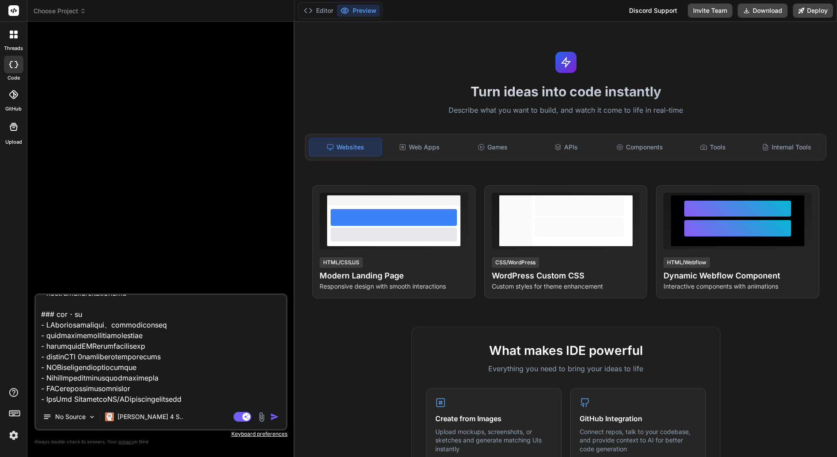
click at [275, 417] on img "button" at bounding box center [274, 416] width 9 height 9
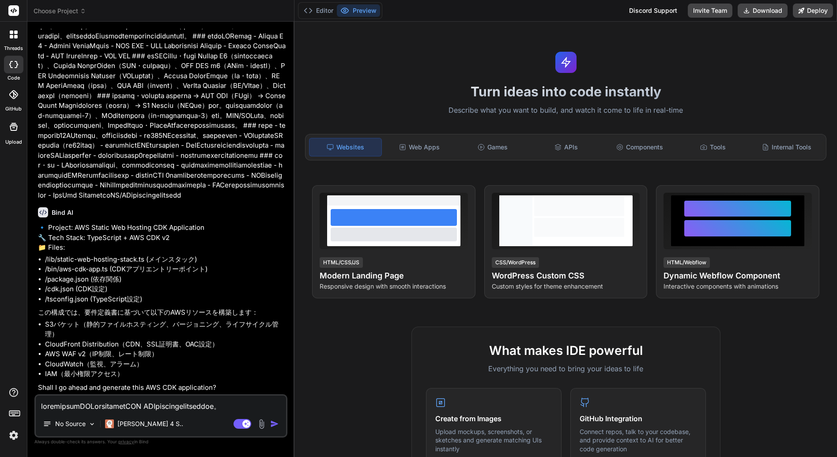
scroll to position [832, 0]
click at [71, 408] on textarea at bounding box center [161, 403] width 250 height 16
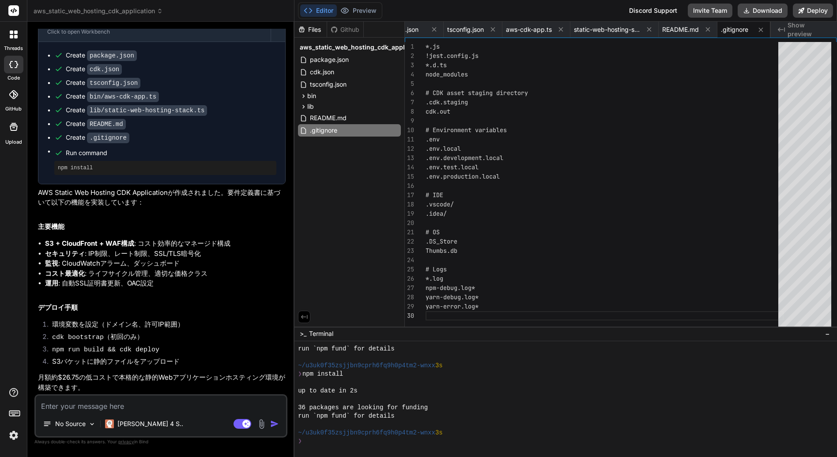
scroll to position [722, 0]
